Goal: Task Accomplishment & Management: Manage account settings

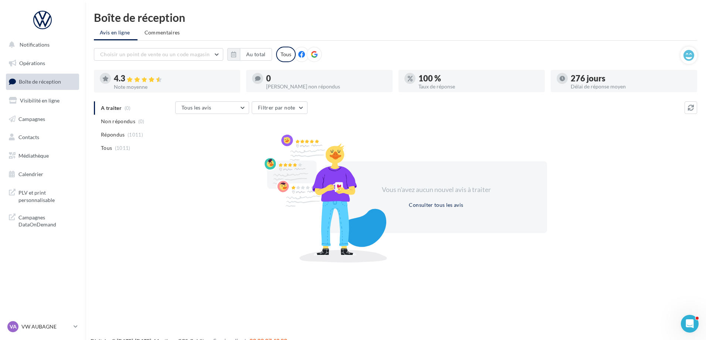
click at [39, 84] on span "Boîte de réception" at bounding box center [40, 81] width 42 height 6
click at [27, 78] on link "Boîte de réception" at bounding box center [42, 82] width 76 height 16
click at [159, 205] on div "A traiter (0) Non répondus (0) Répondus (1011) Tous (1011) Tous les avis Tous l…" at bounding box center [396, 180] width 604 height 158
